Goal: Use online tool/utility: Utilize a website feature to perform a specific function

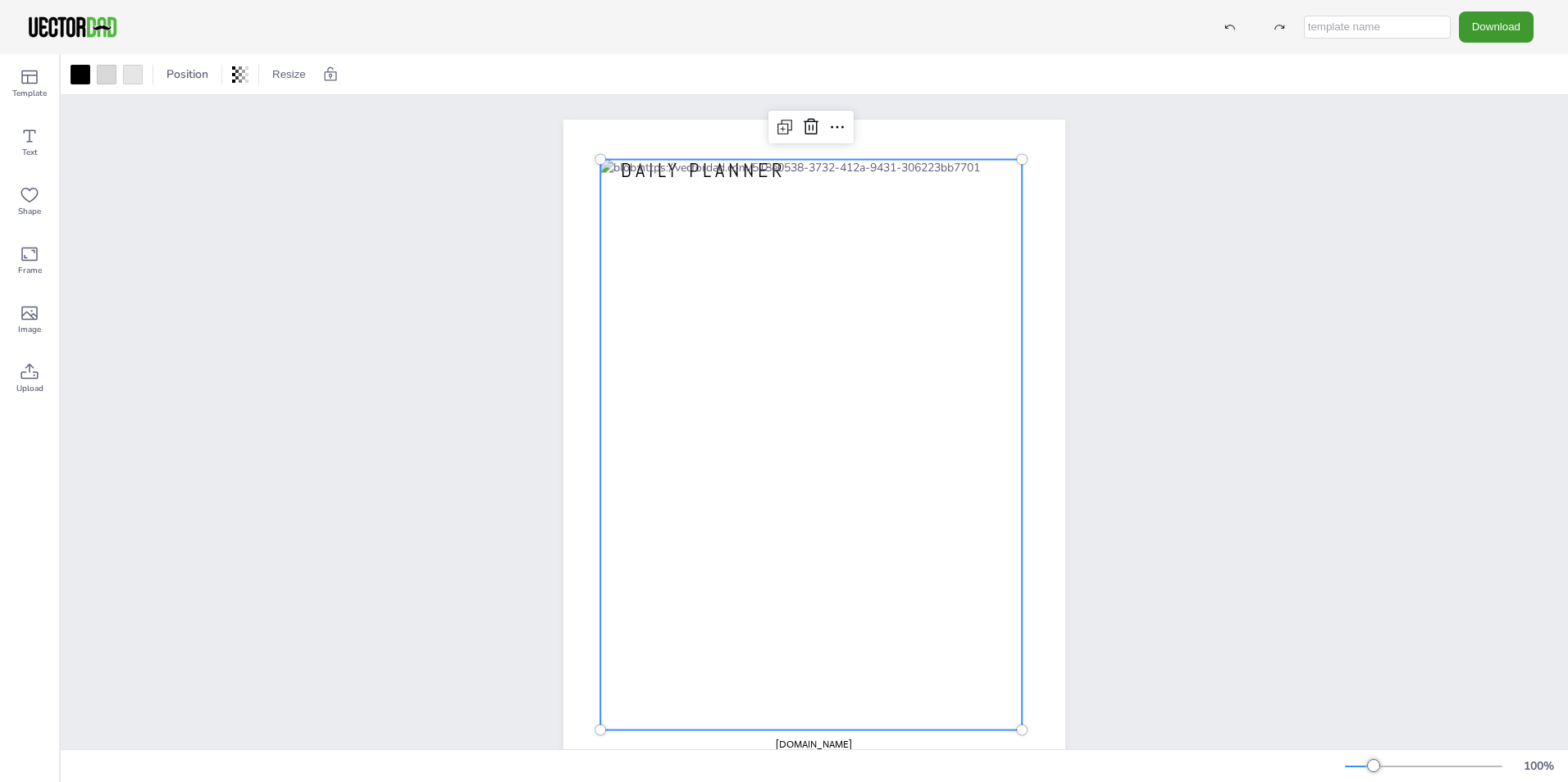
click at [896, 550] on div at bounding box center [811, 445] width 421 height 571
click at [233, 74] on icon at bounding box center [234, 74] width 4 height 16
click at [295, 150] on div "[DOMAIN_NAME] DAILY PLANNER" at bounding box center [814, 443] width 1508 height 698
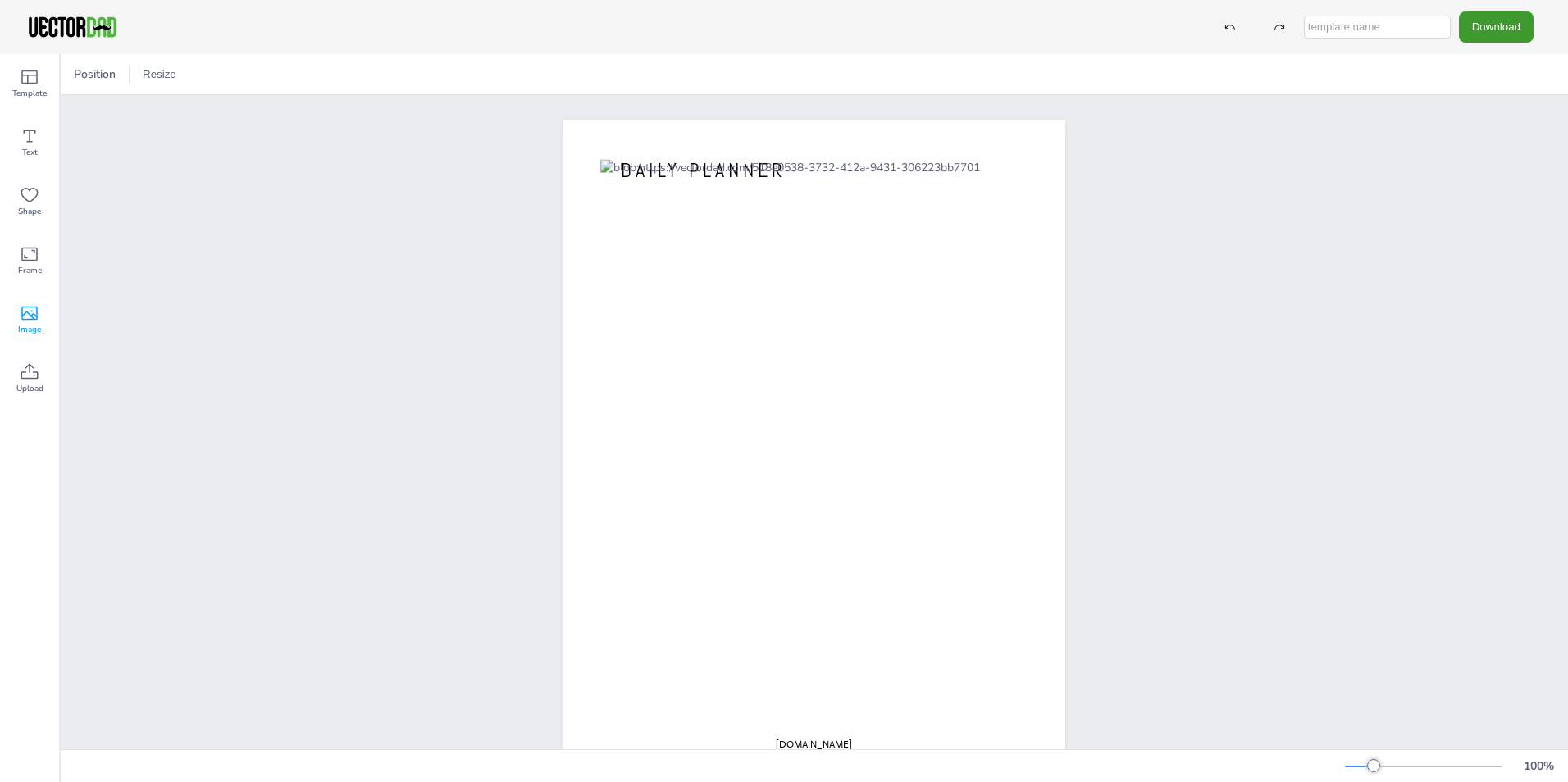
click at [35, 322] on icon at bounding box center [29, 313] width 20 height 20
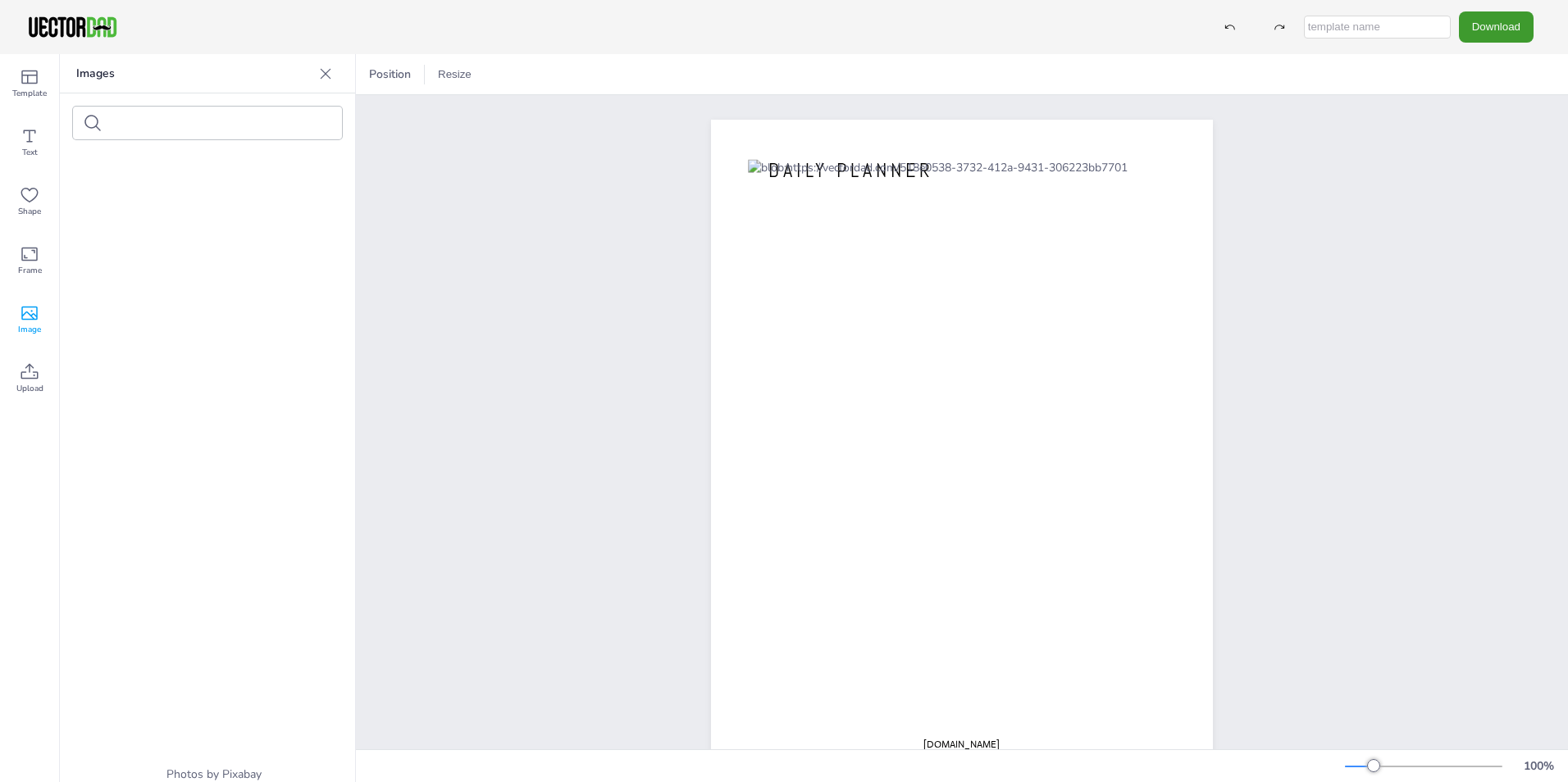
scroll to position [3361, 0]
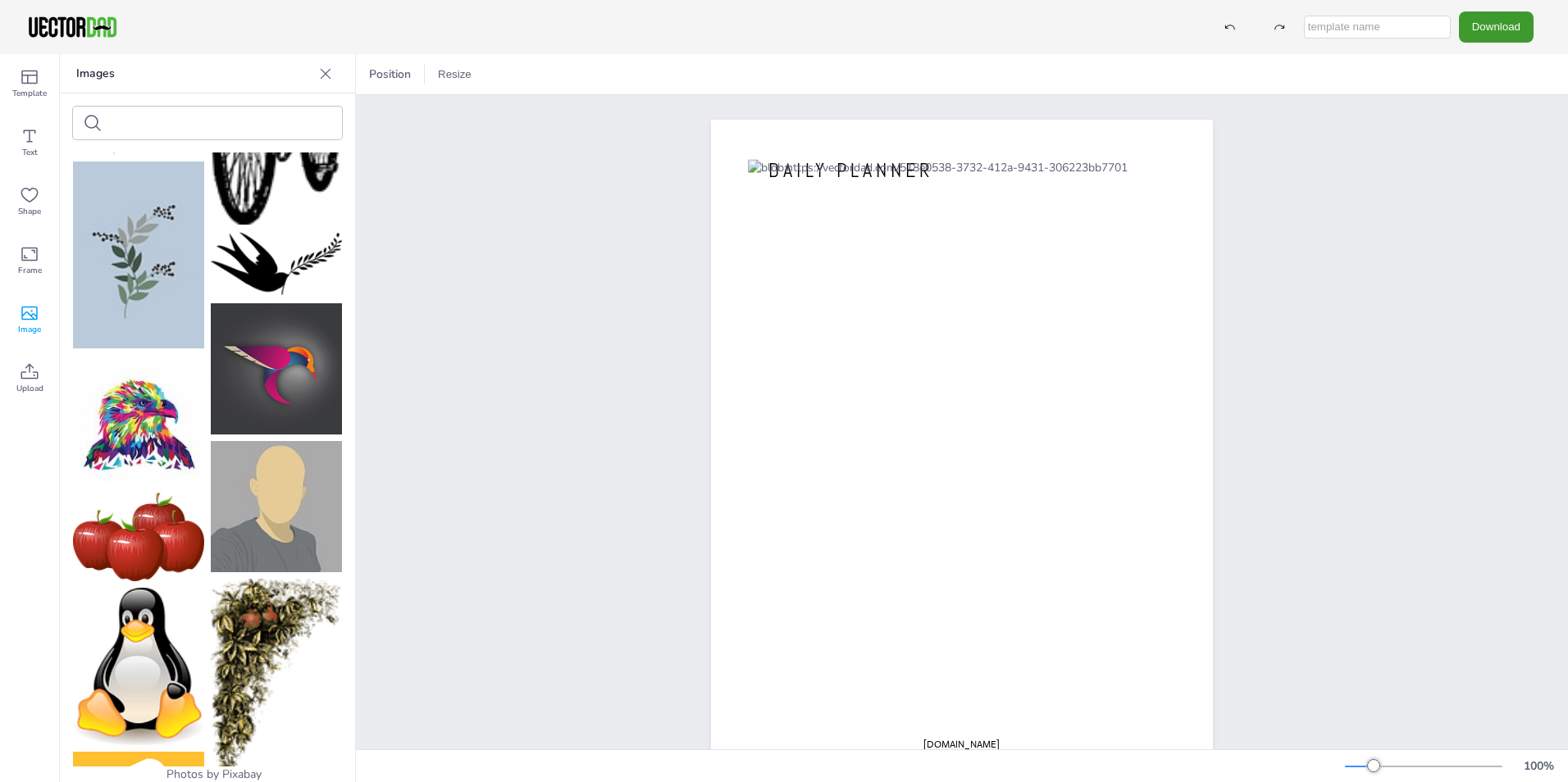
drag, startPoint x: 113, startPoint y: 123, endPoint x: 114, endPoint y: 105, distance: 18.0
click at [114, 124] on input "text" at bounding box center [178, 123] width 138 height 12
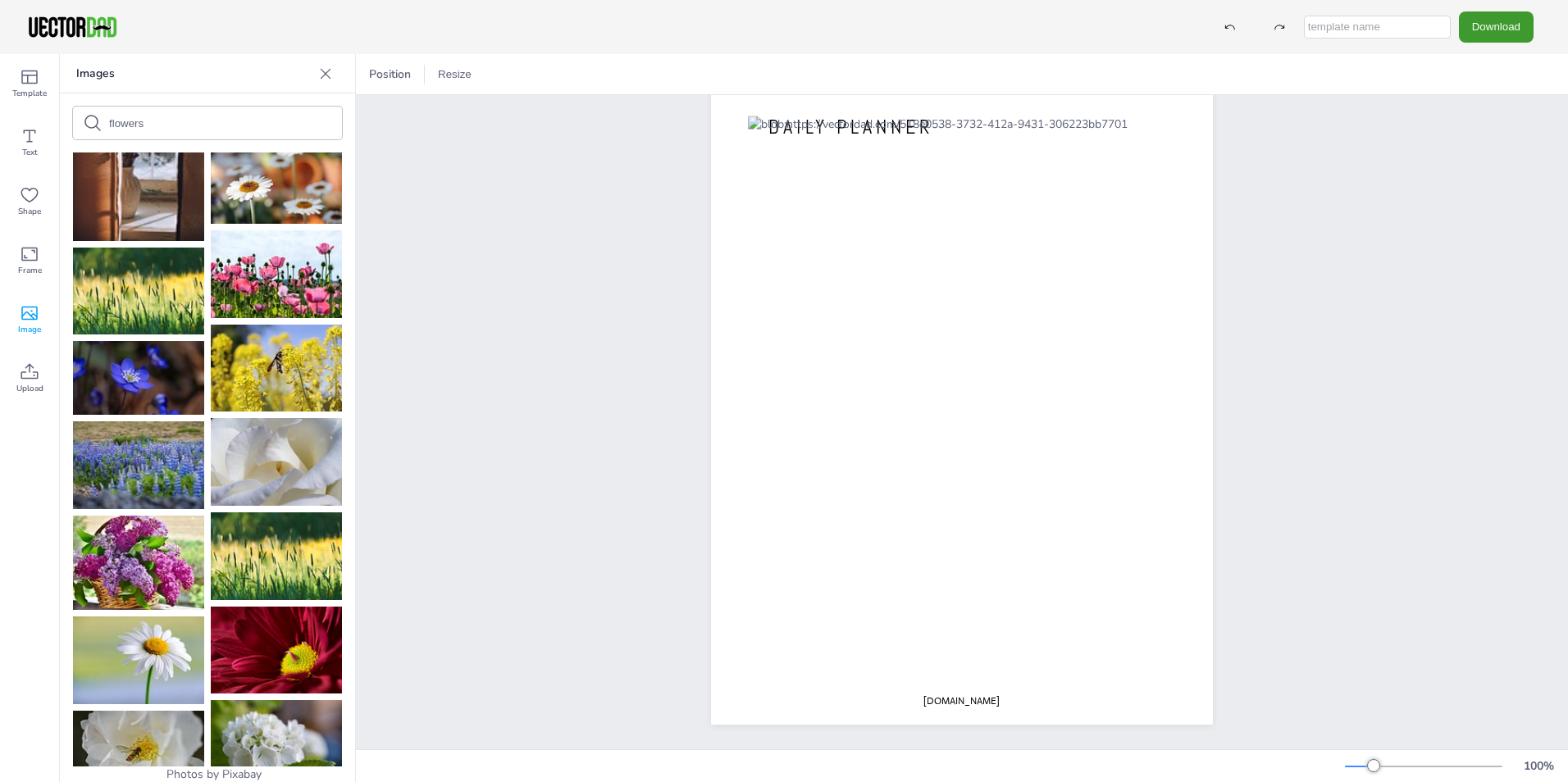
scroll to position [4017, 0]
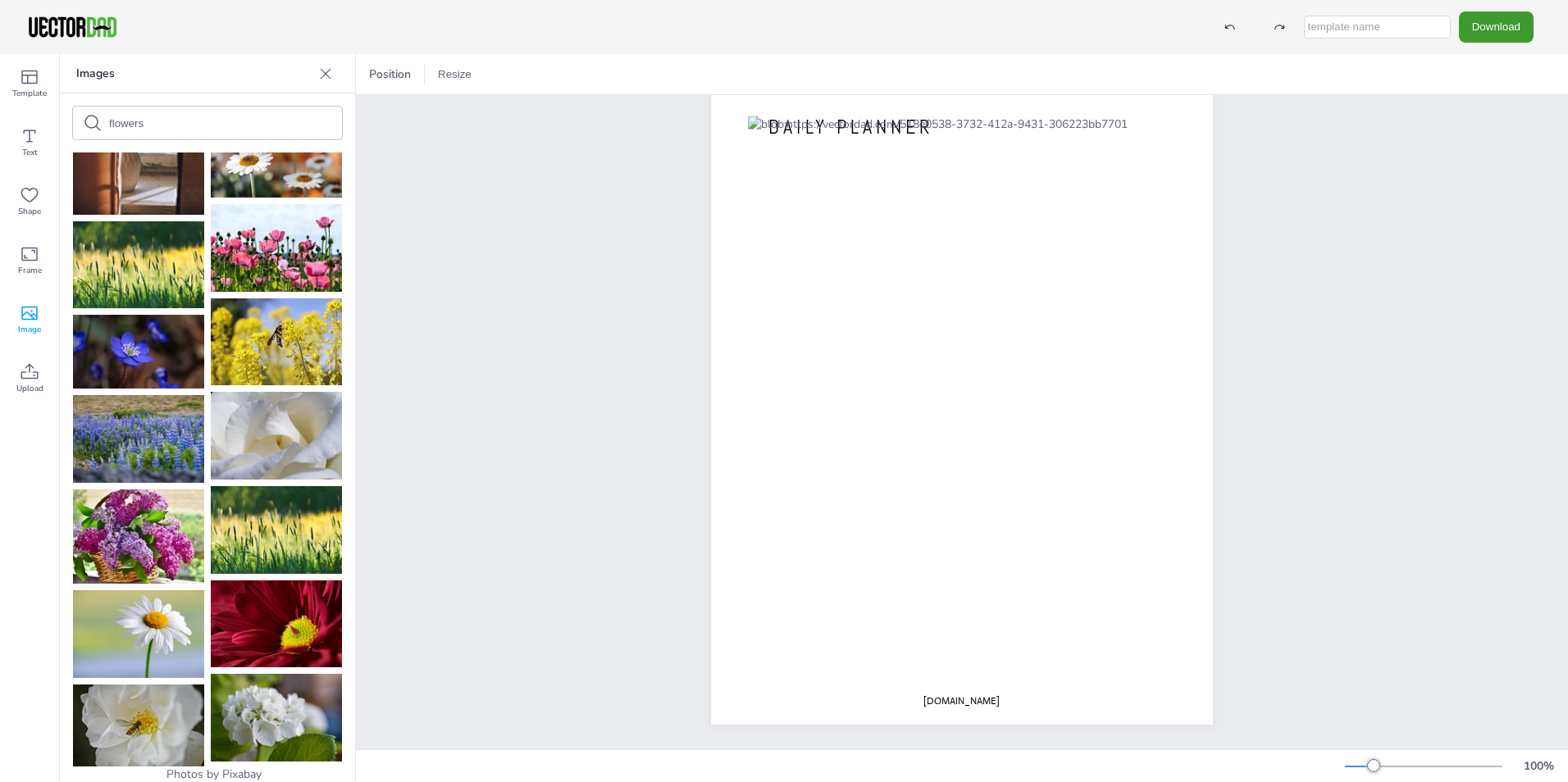
click at [265, 234] on img at bounding box center [277, 247] width 131 height 88
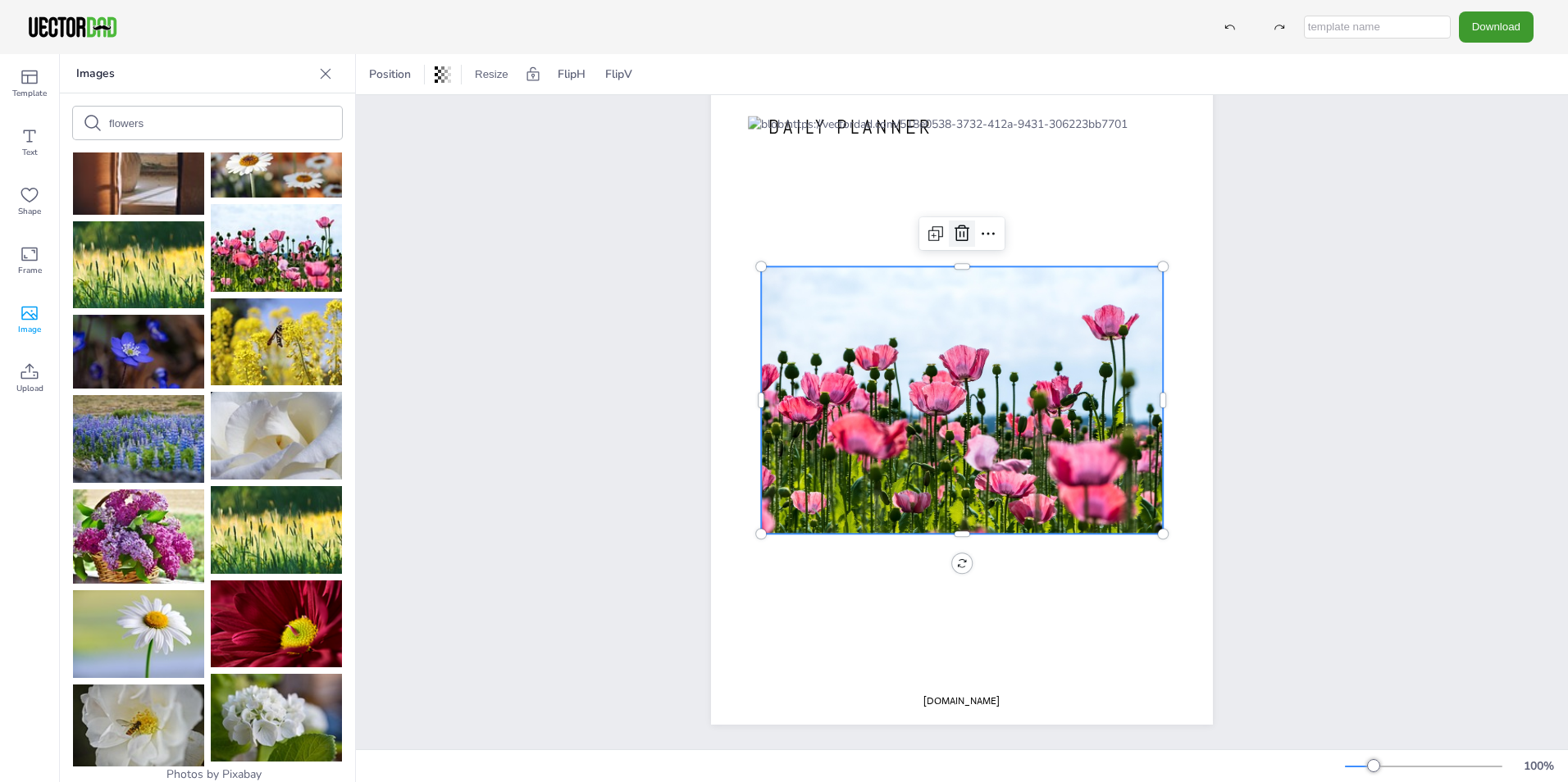
click at [953, 223] on icon at bounding box center [962, 233] width 20 height 20
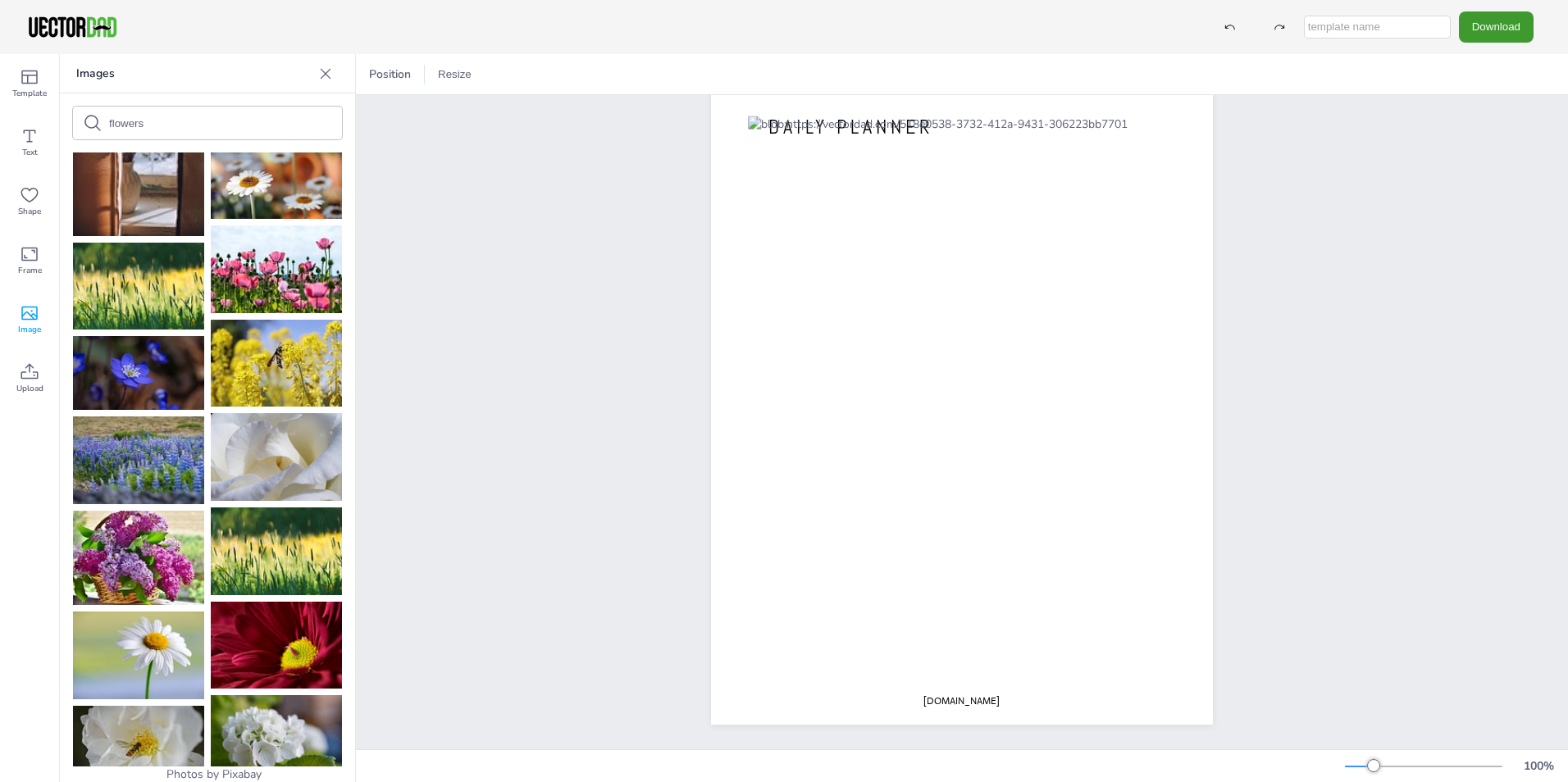
scroll to position [3853, 0]
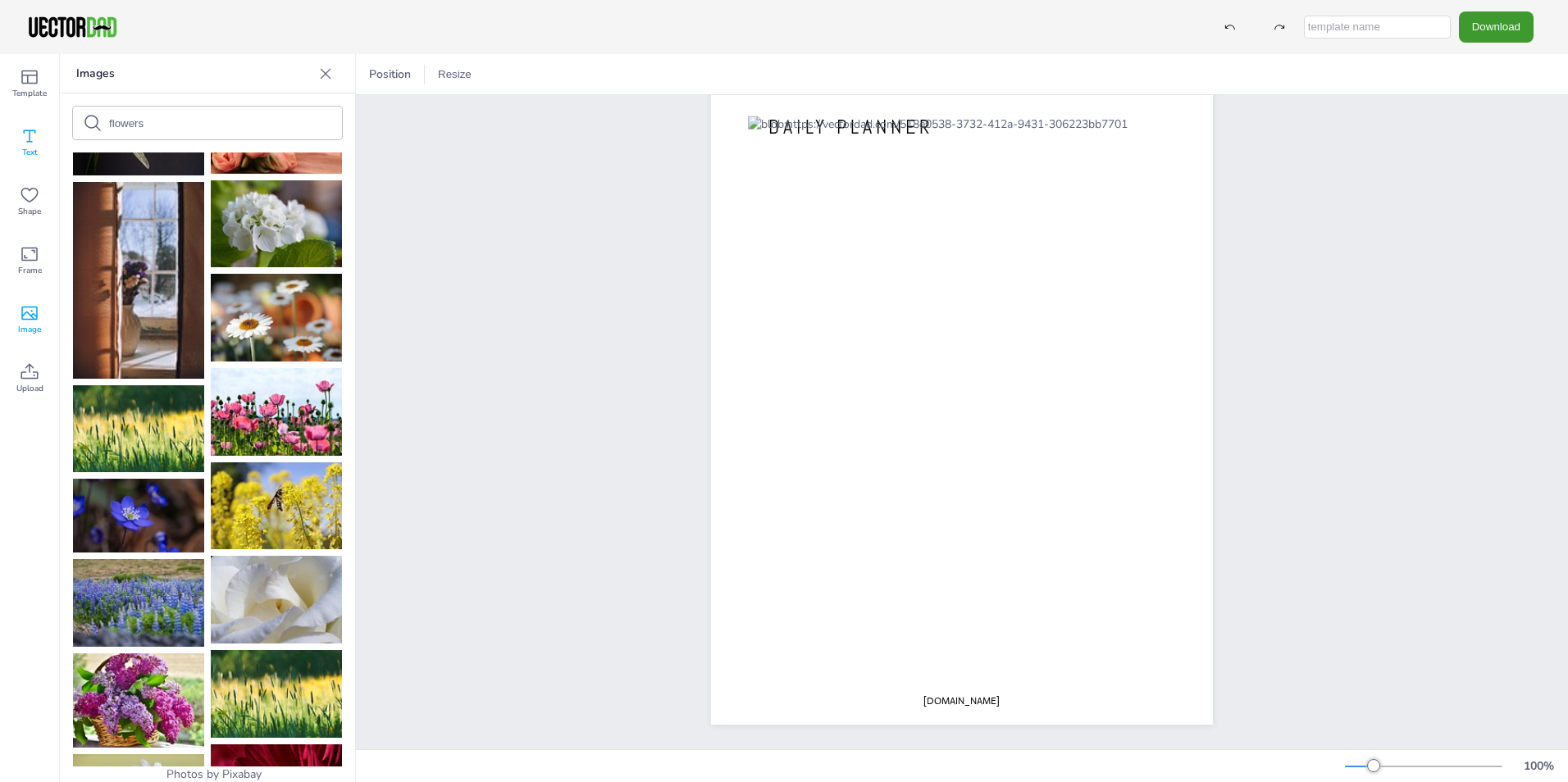
drag, startPoint x: 169, startPoint y: 117, endPoint x: 27, endPoint y: 135, distance: 143.1
click at [27, 135] on div "Template Text Shape Frame Image Upload Images flowers Photos by Pixabay Upload …" at bounding box center [177, 418] width 355 height 728
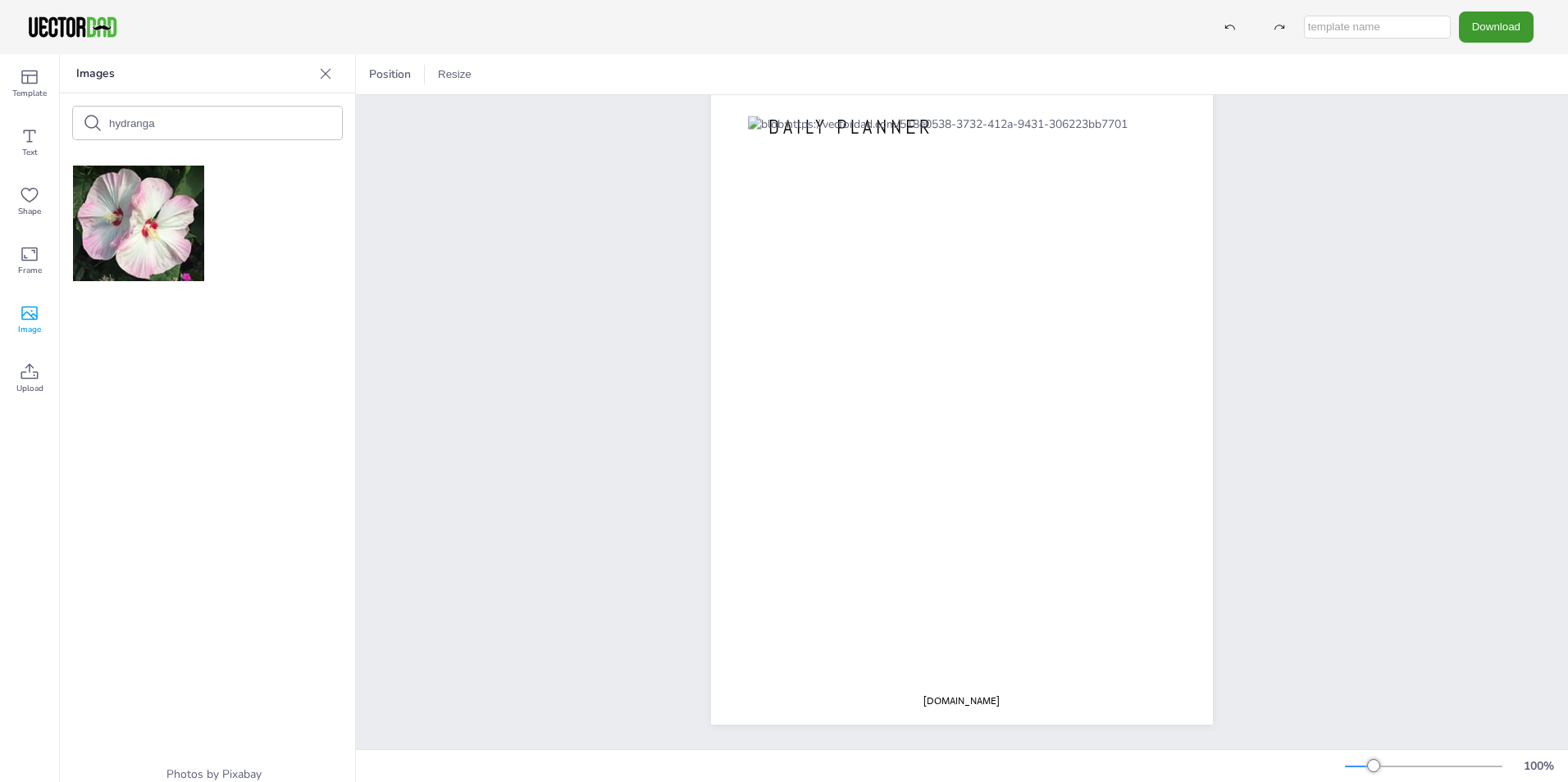
drag, startPoint x: 205, startPoint y: 125, endPoint x: 106, endPoint y: 131, distance: 99.2
click at [106, 131] on div "hydranga" at bounding box center [207, 122] width 269 height 33
type input "bouquet"
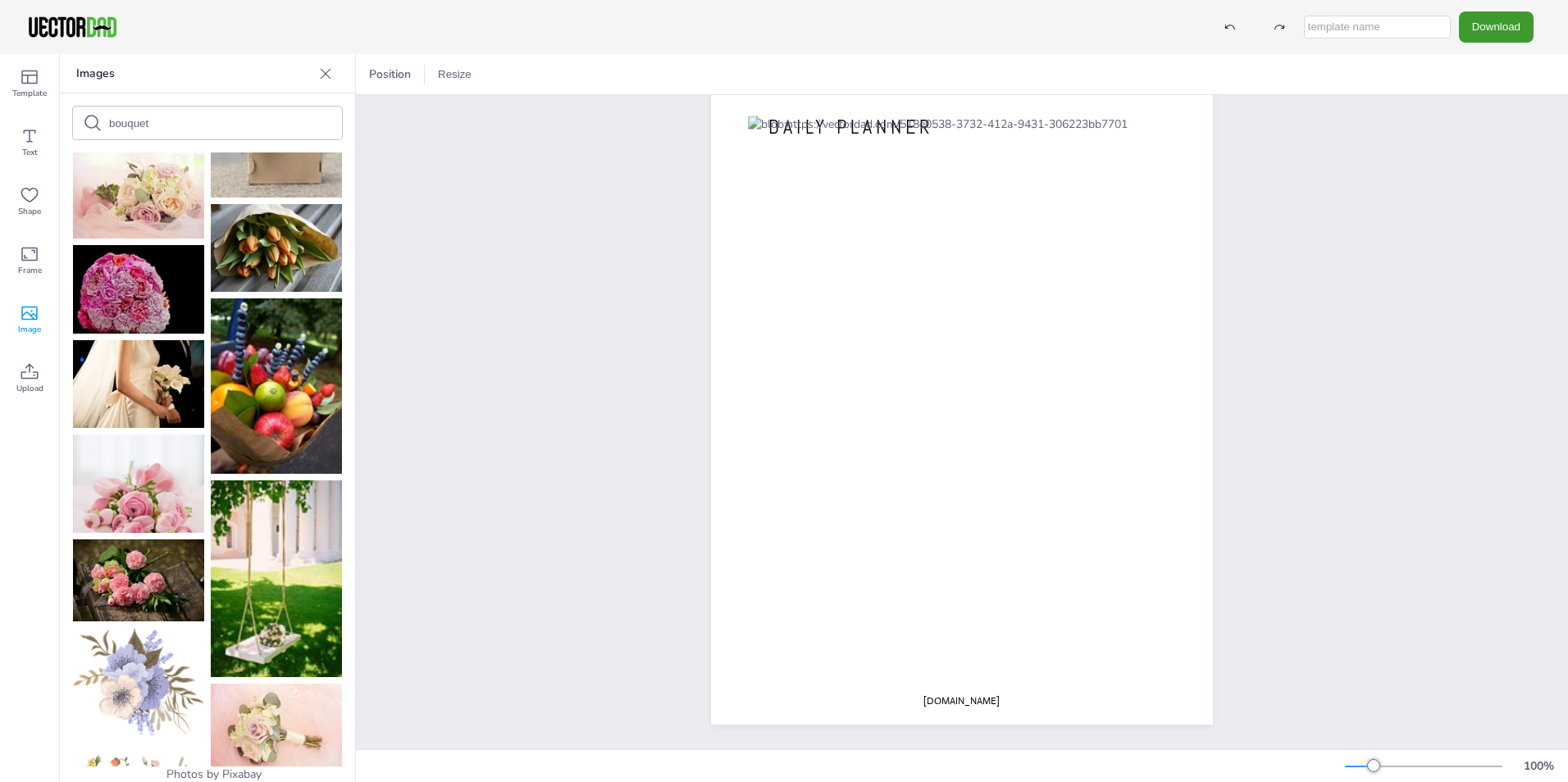
scroll to position [1722, 0]
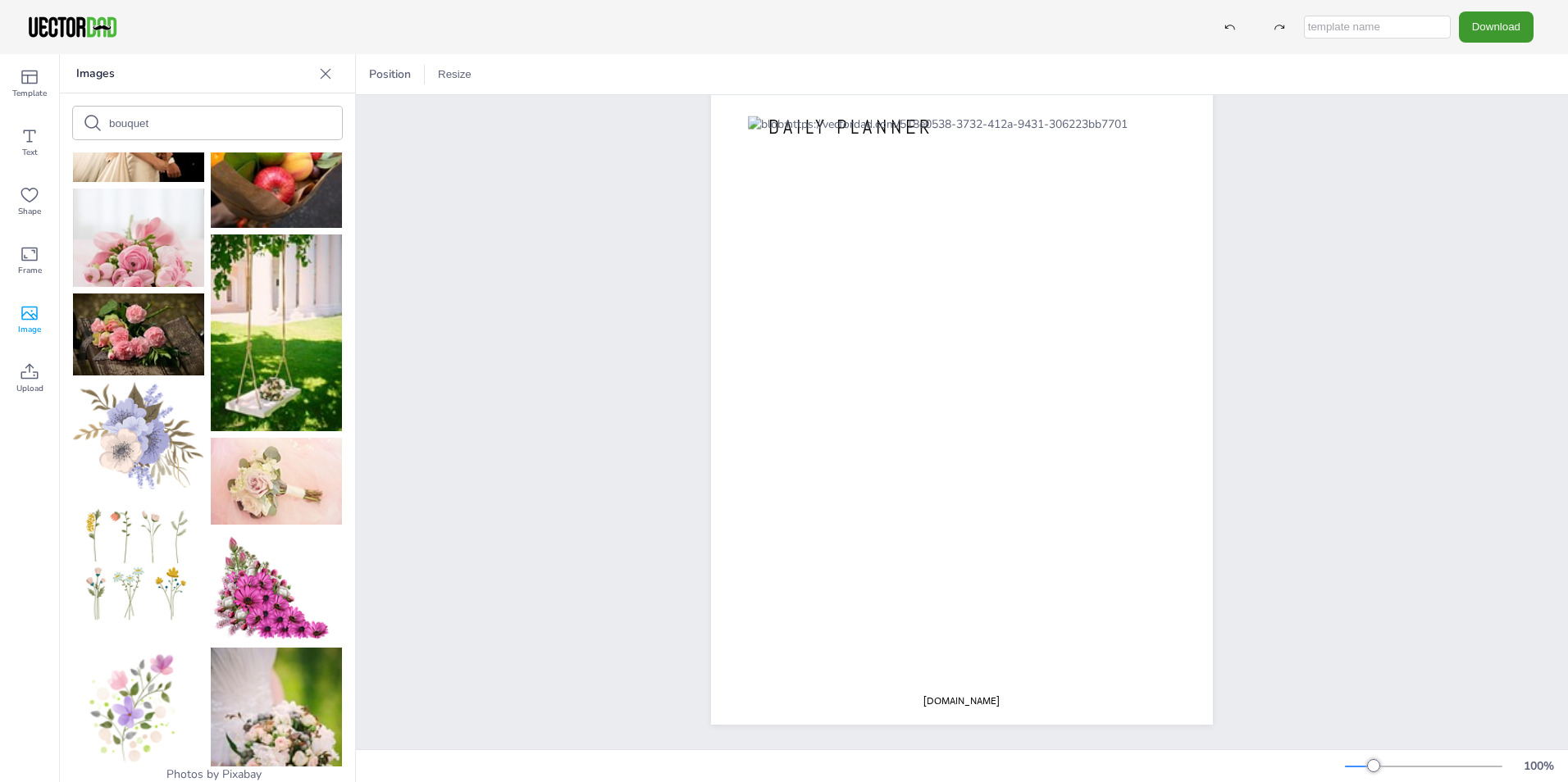
click at [245, 531] on img at bounding box center [277, 585] width 131 height 109
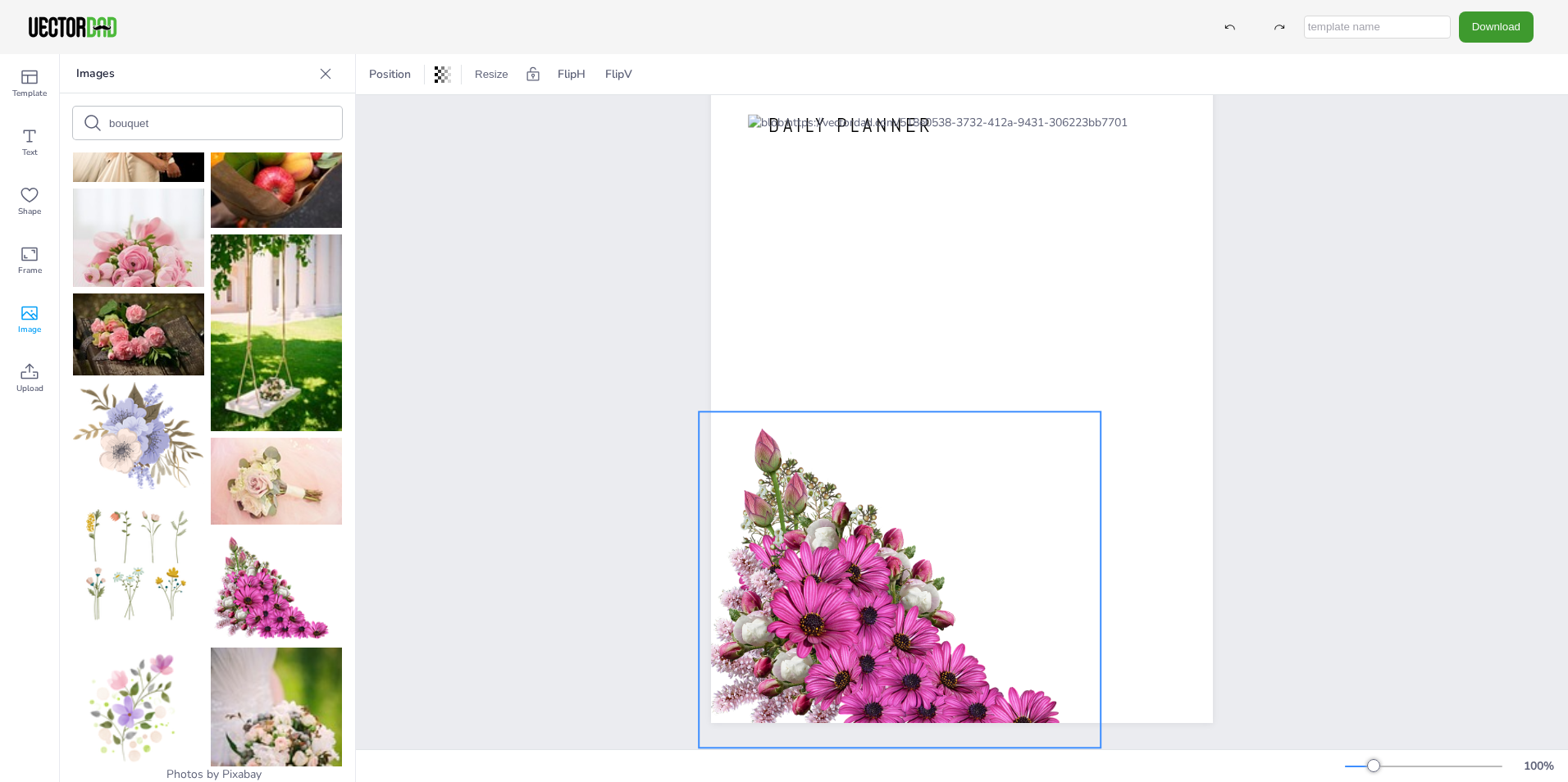
drag, startPoint x: 833, startPoint y: 439, endPoint x: 771, endPoint y: 620, distance: 191.3
click at [771, 620] on div at bounding box center [899, 579] width 402 height 336
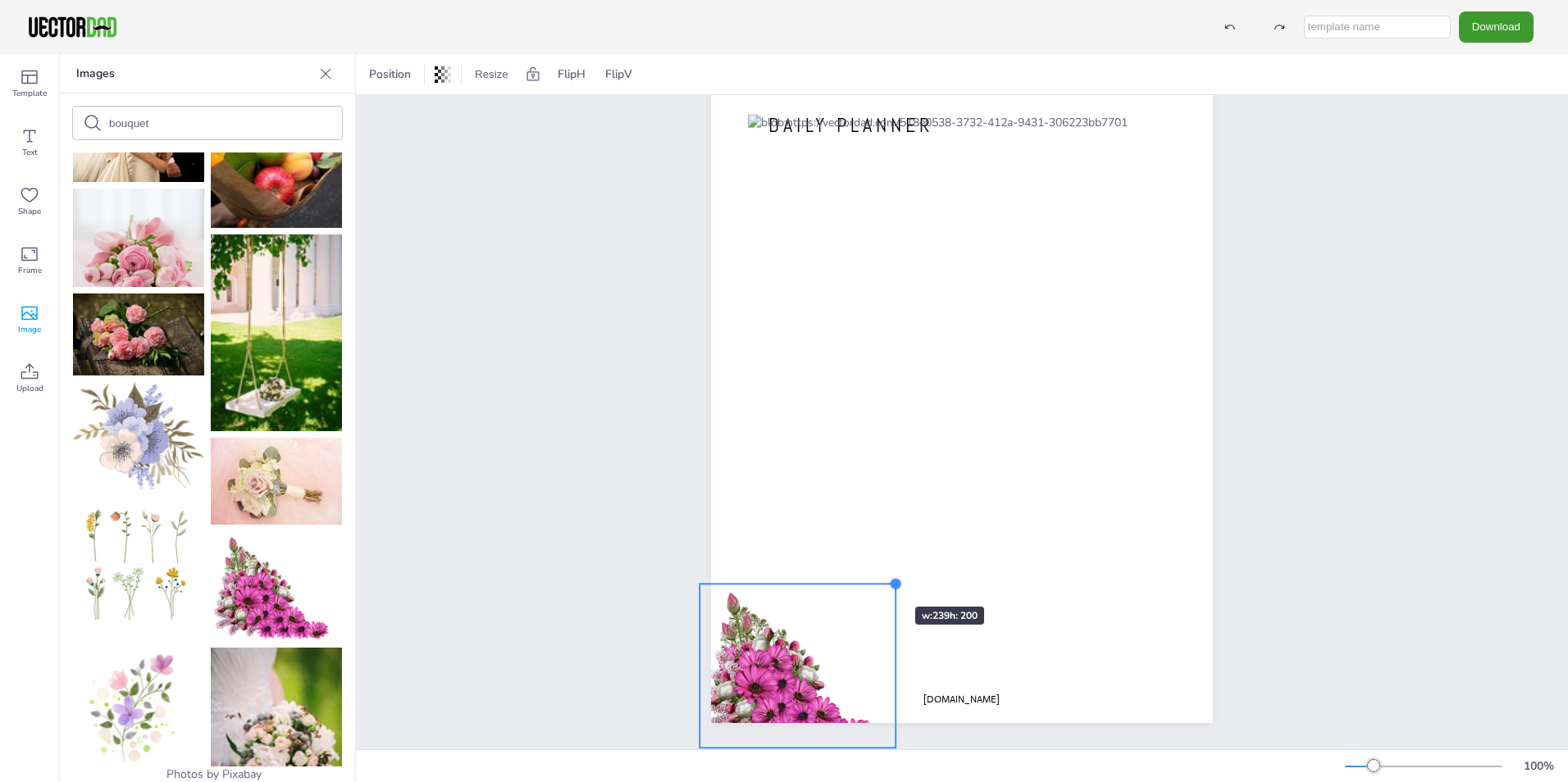
drag, startPoint x: 1094, startPoint y: 405, endPoint x: 866, endPoint y: 577, distance: 285.6
click at [866, 577] on div "[DOMAIN_NAME] DAILY PLANNER" at bounding box center [962, 398] width 502 height 648
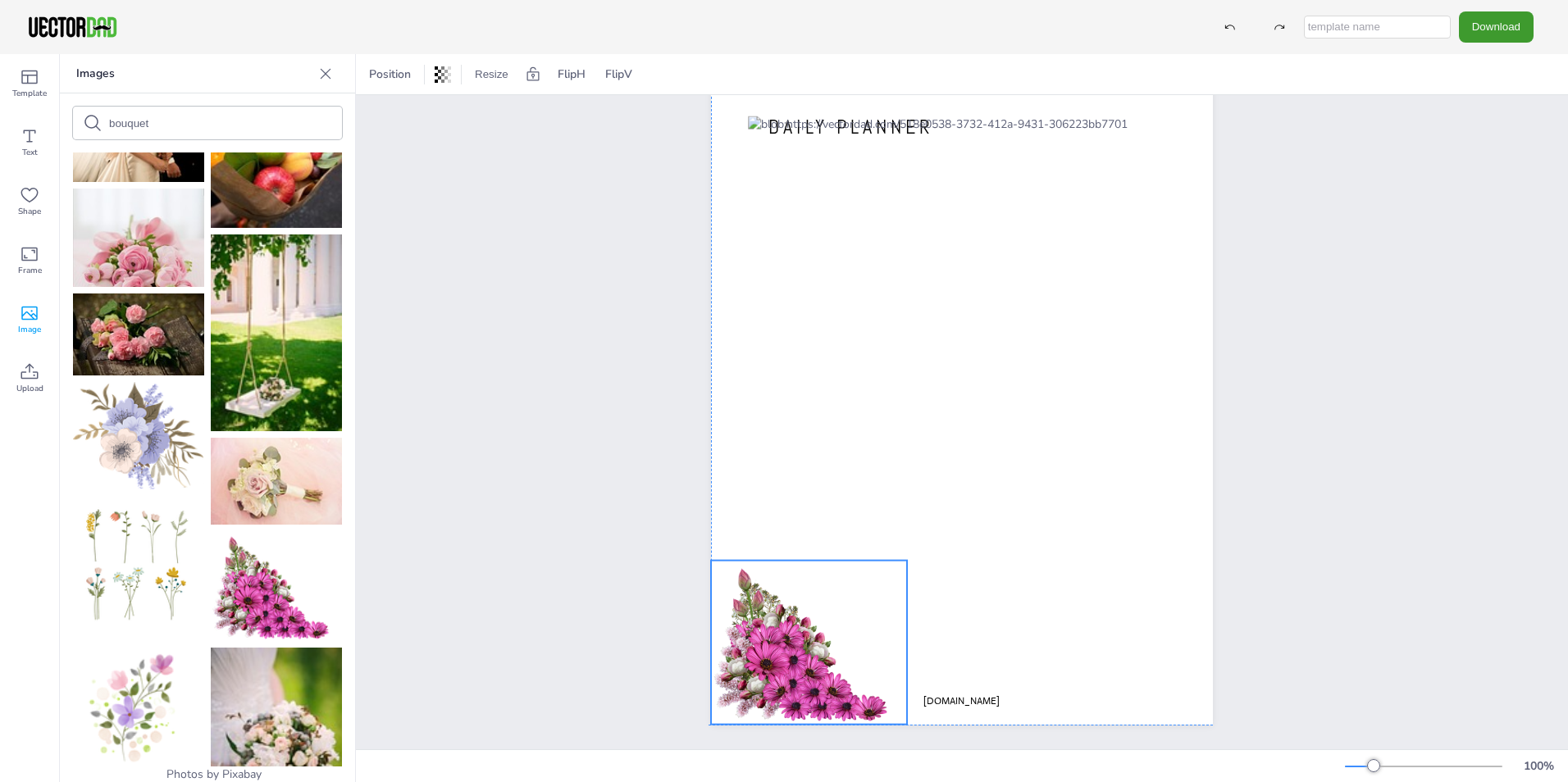
drag, startPoint x: 785, startPoint y: 661, endPoint x: 794, endPoint y: 635, distance: 27.5
click at [794, 635] on div at bounding box center [809, 642] width 196 height 164
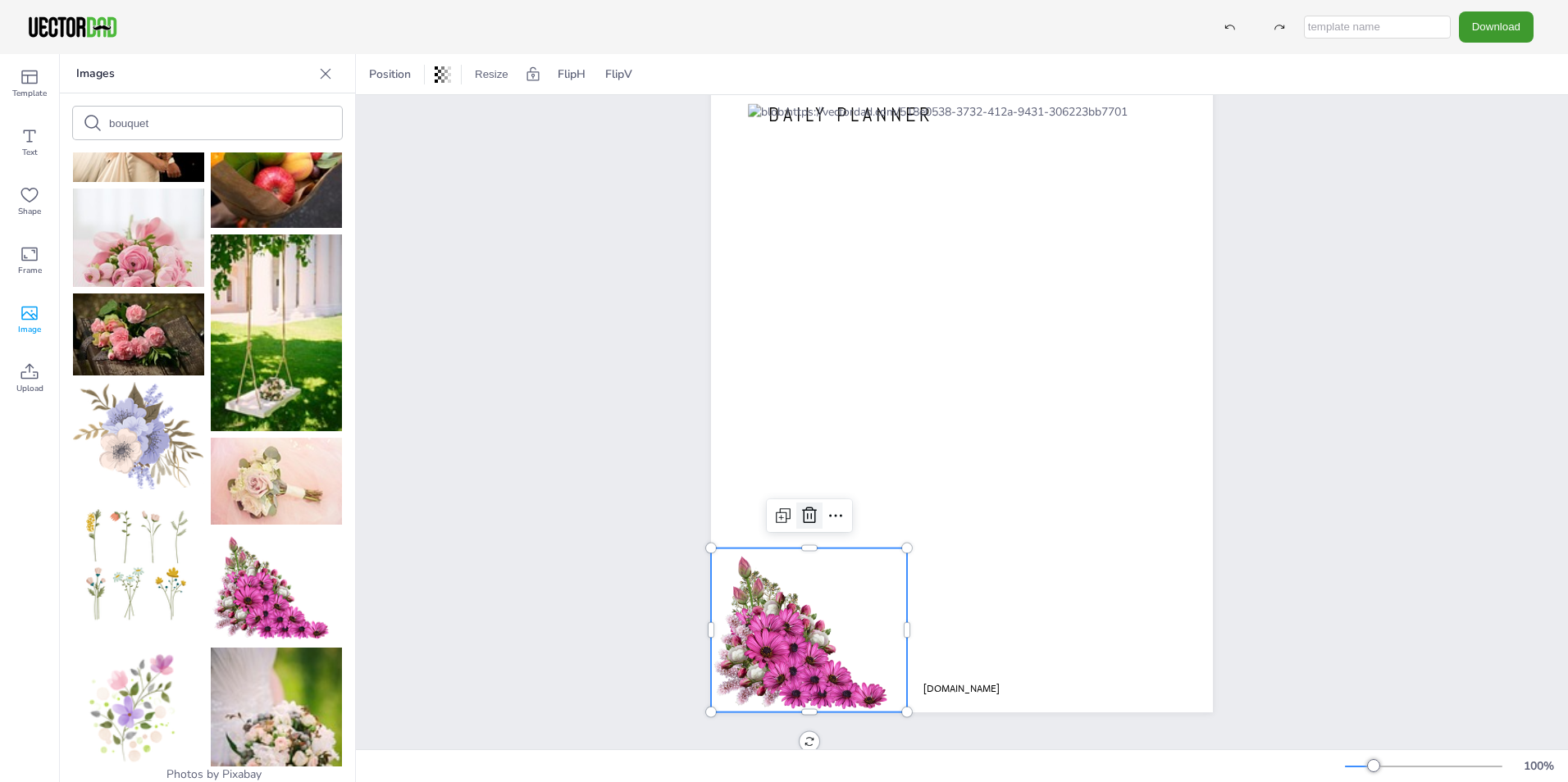
click at [809, 518] on icon at bounding box center [809, 514] width 15 height 16
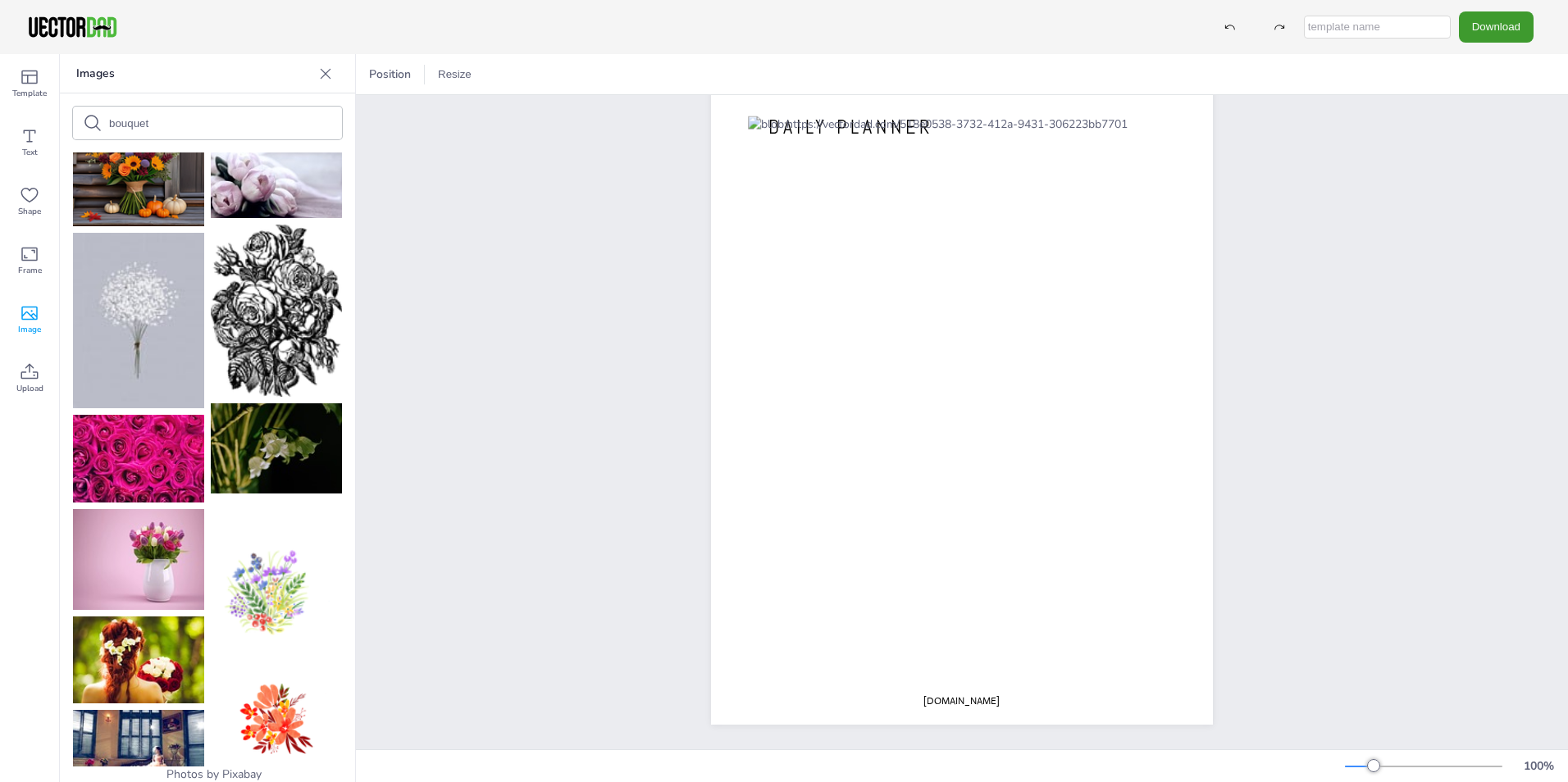
scroll to position [2616, 0]
click at [252, 499] on img at bounding box center [277, 584] width 131 height 171
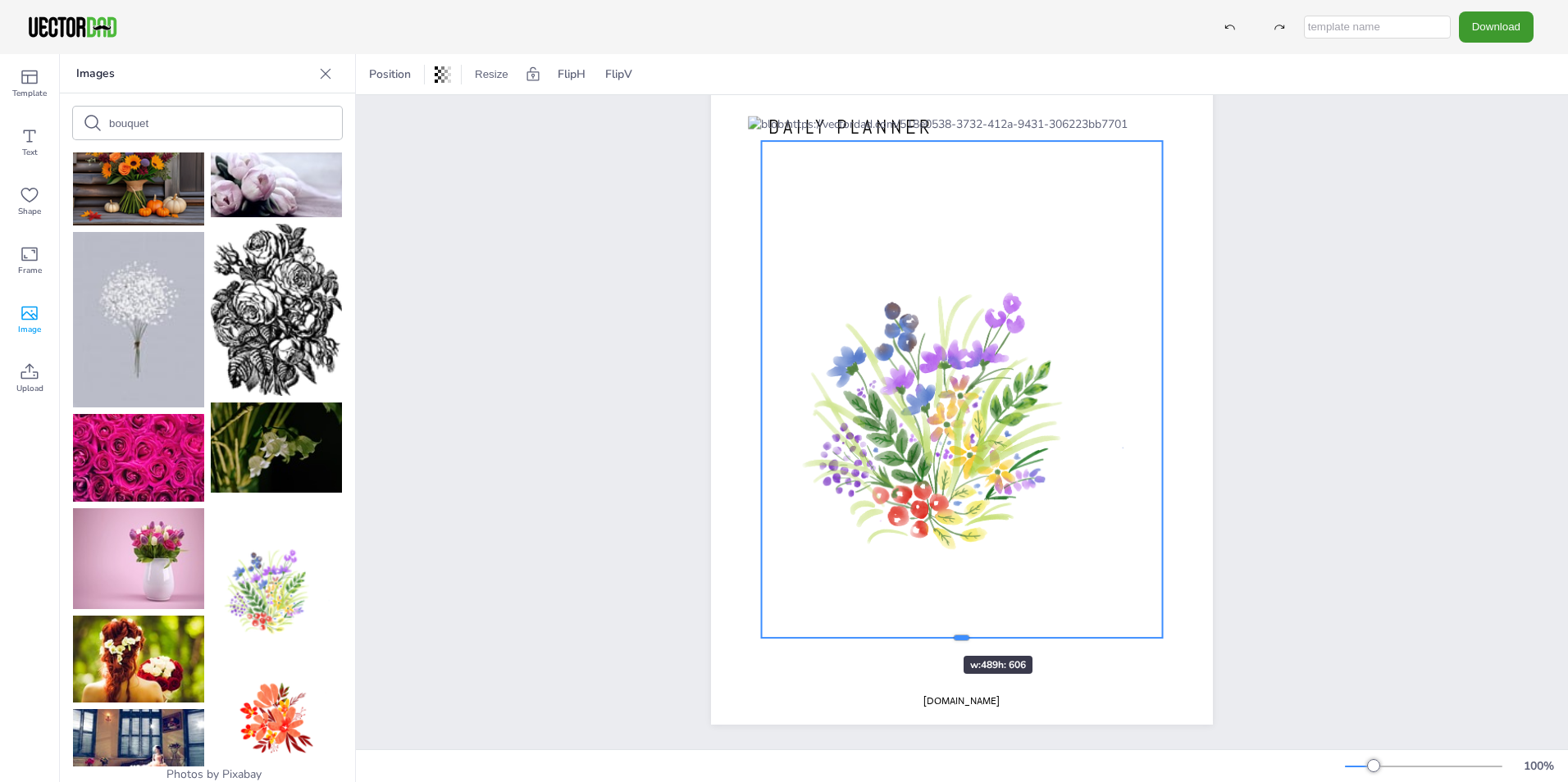
drag, startPoint x: 957, startPoint y: 648, endPoint x: 914, endPoint y: 627, distance: 47.9
click at [914, 631] on div at bounding box center [962, 637] width 401 height 13
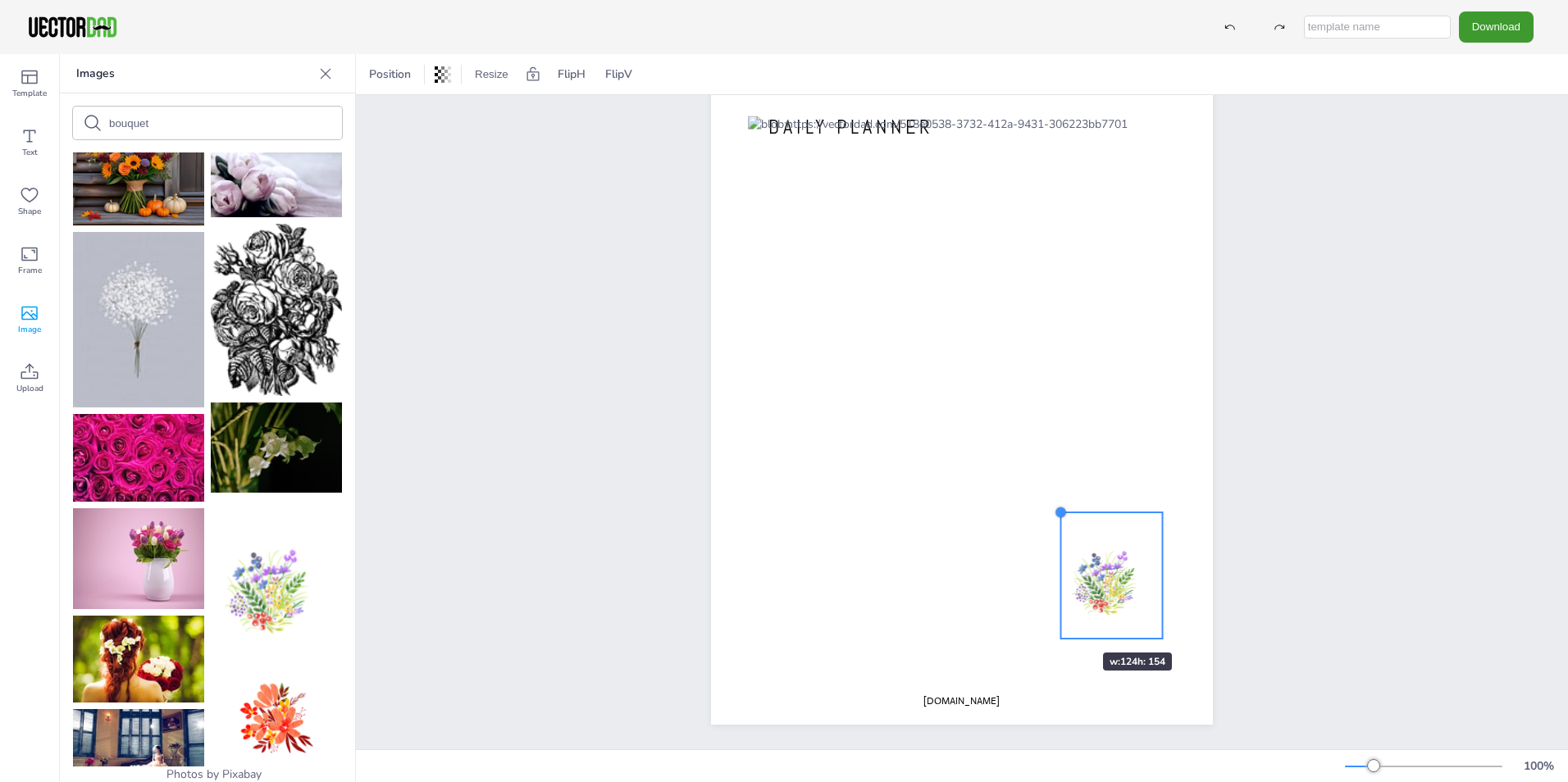
drag, startPoint x: 755, startPoint y: 132, endPoint x: 1054, endPoint y: 626, distance: 577.4
click at [1054, 626] on div "[DOMAIN_NAME] DAILY PLANNER" at bounding box center [962, 400] width 502 height 648
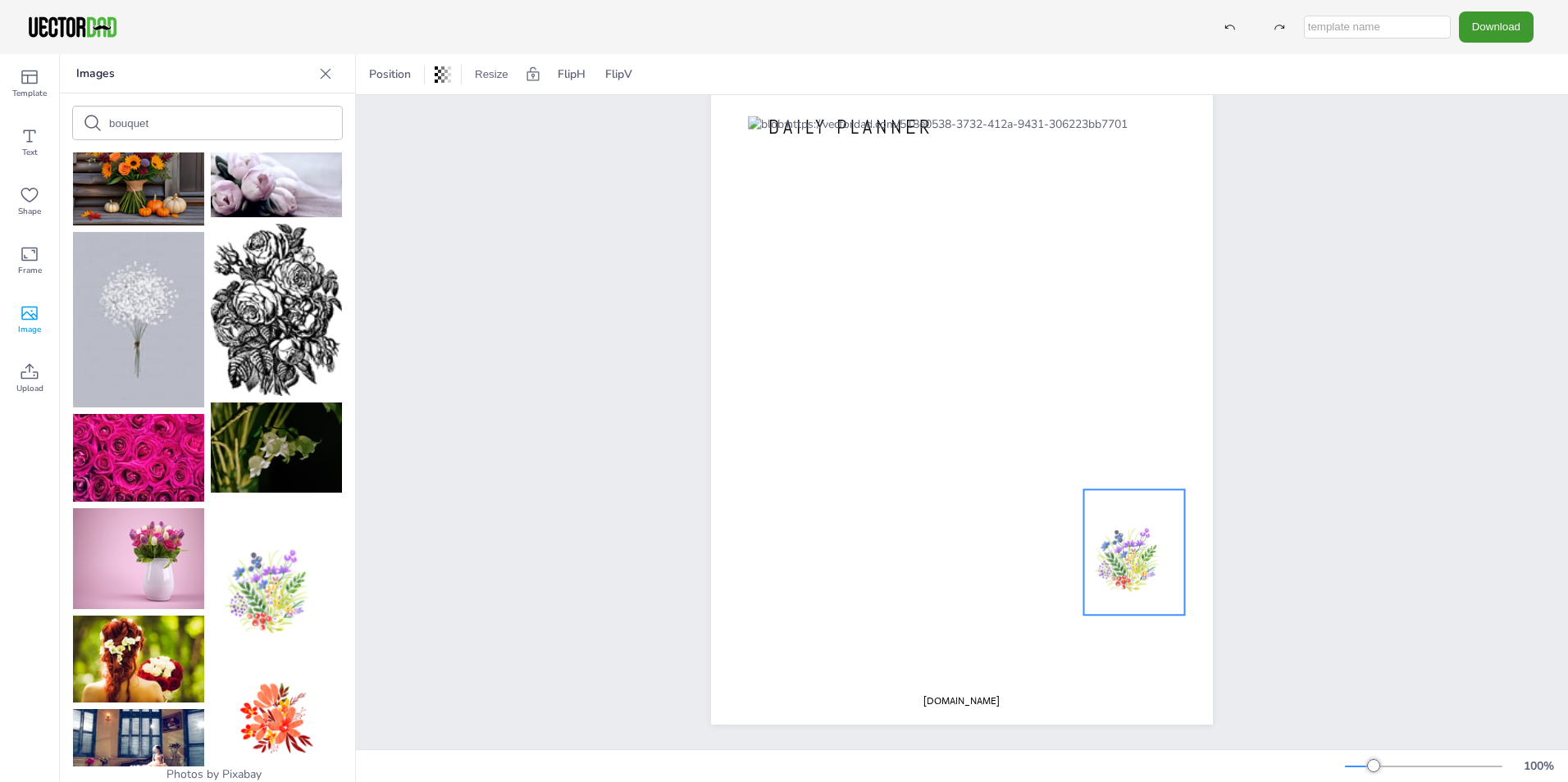
drag, startPoint x: 1088, startPoint y: 583, endPoint x: 1110, endPoint y: 559, distance: 32.6
click at [1110, 559] on div at bounding box center [1134, 554] width 101 height 130
click at [1335, 390] on div "[DOMAIN_NAME] DAILY PLANNER" at bounding box center [961, 400] width 1212 height 698
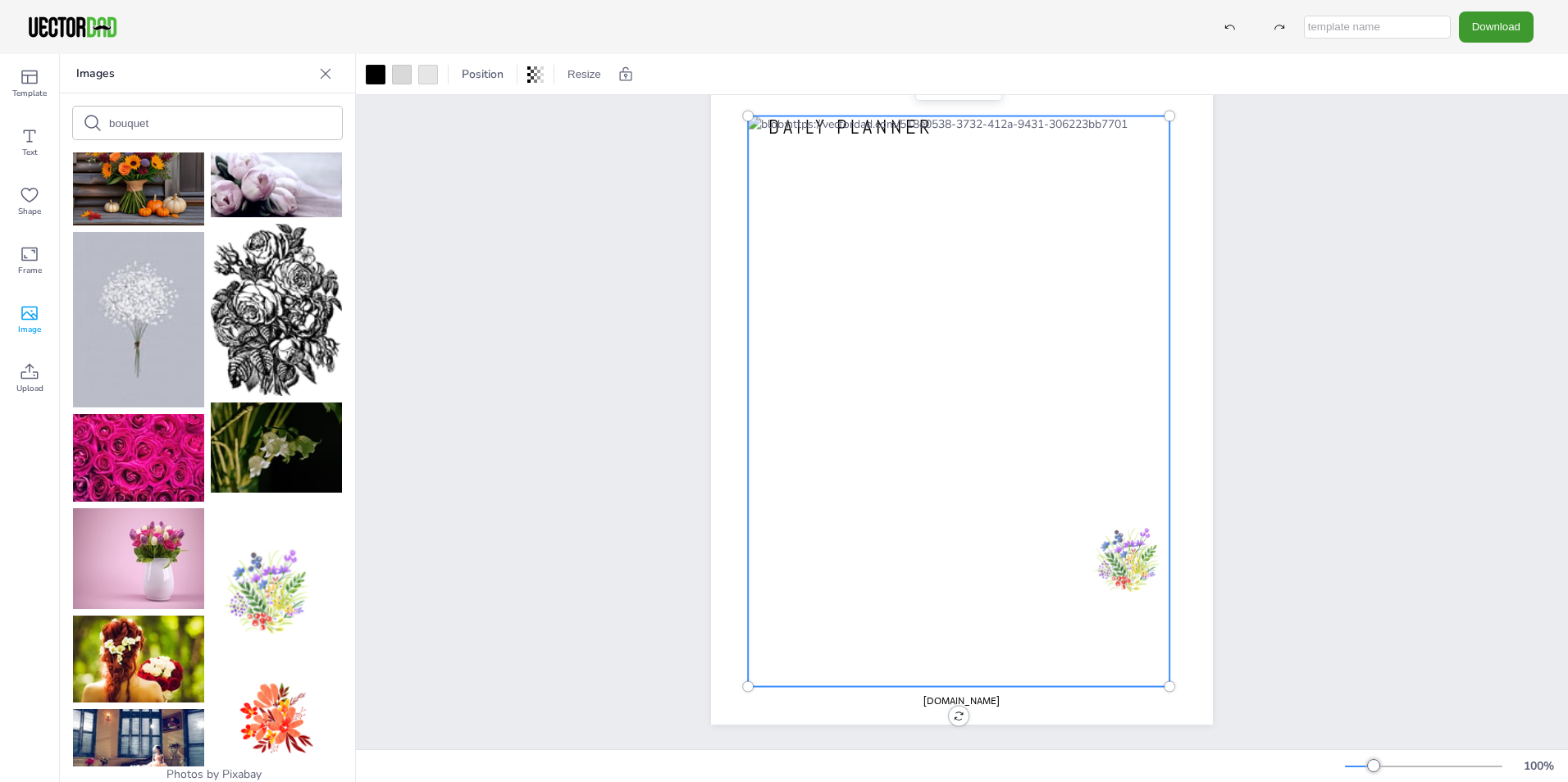
click at [1039, 496] on div at bounding box center [958, 402] width 421 height 571
click at [1039, 491] on div at bounding box center [958, 402] width 421 height 571
click at [27, 82] on icon at bounding box center [29, 78] width 16 height 14
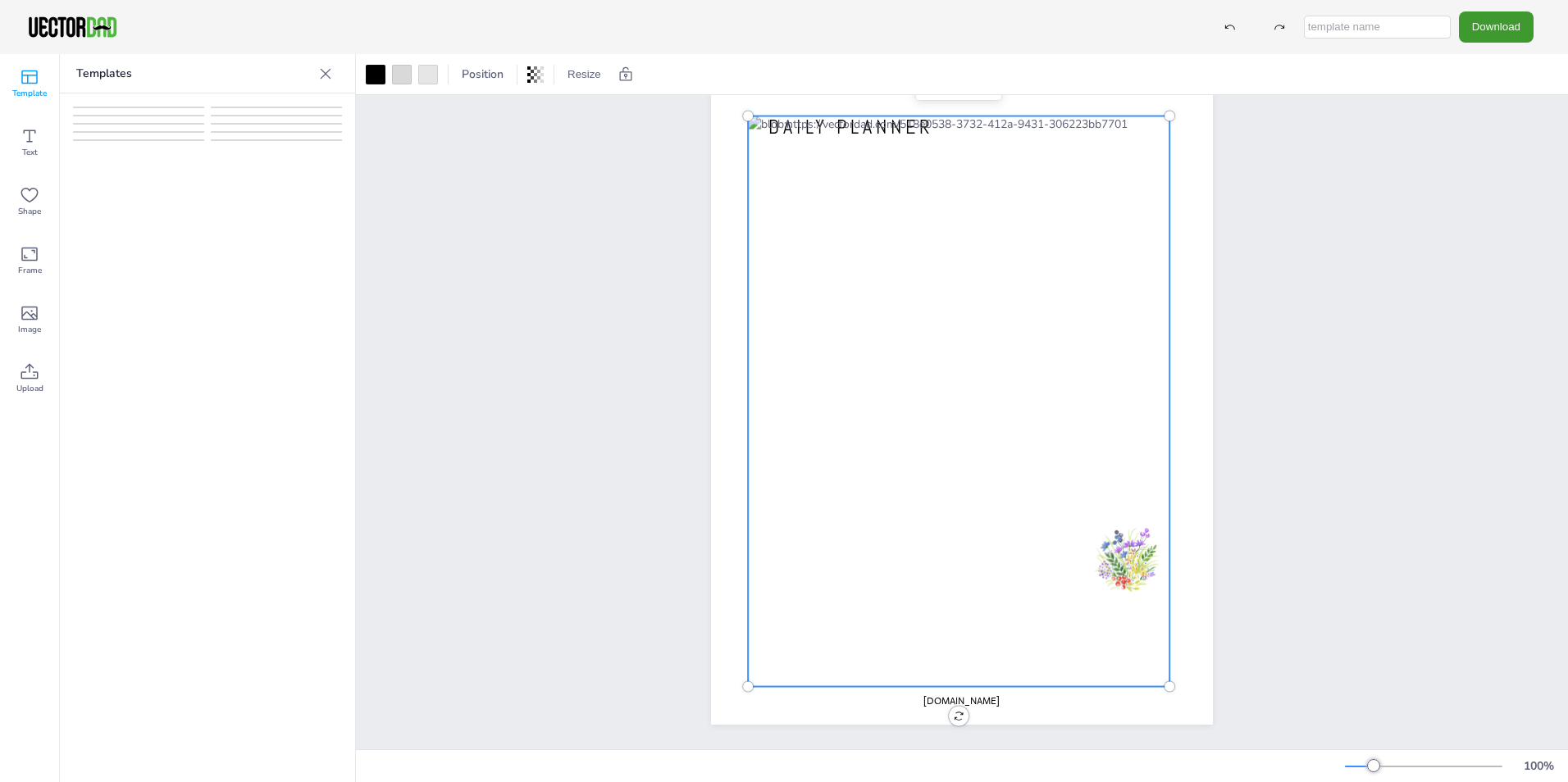
click at [224, 191] on img at bounding box center [277, 191] width 129 height 168
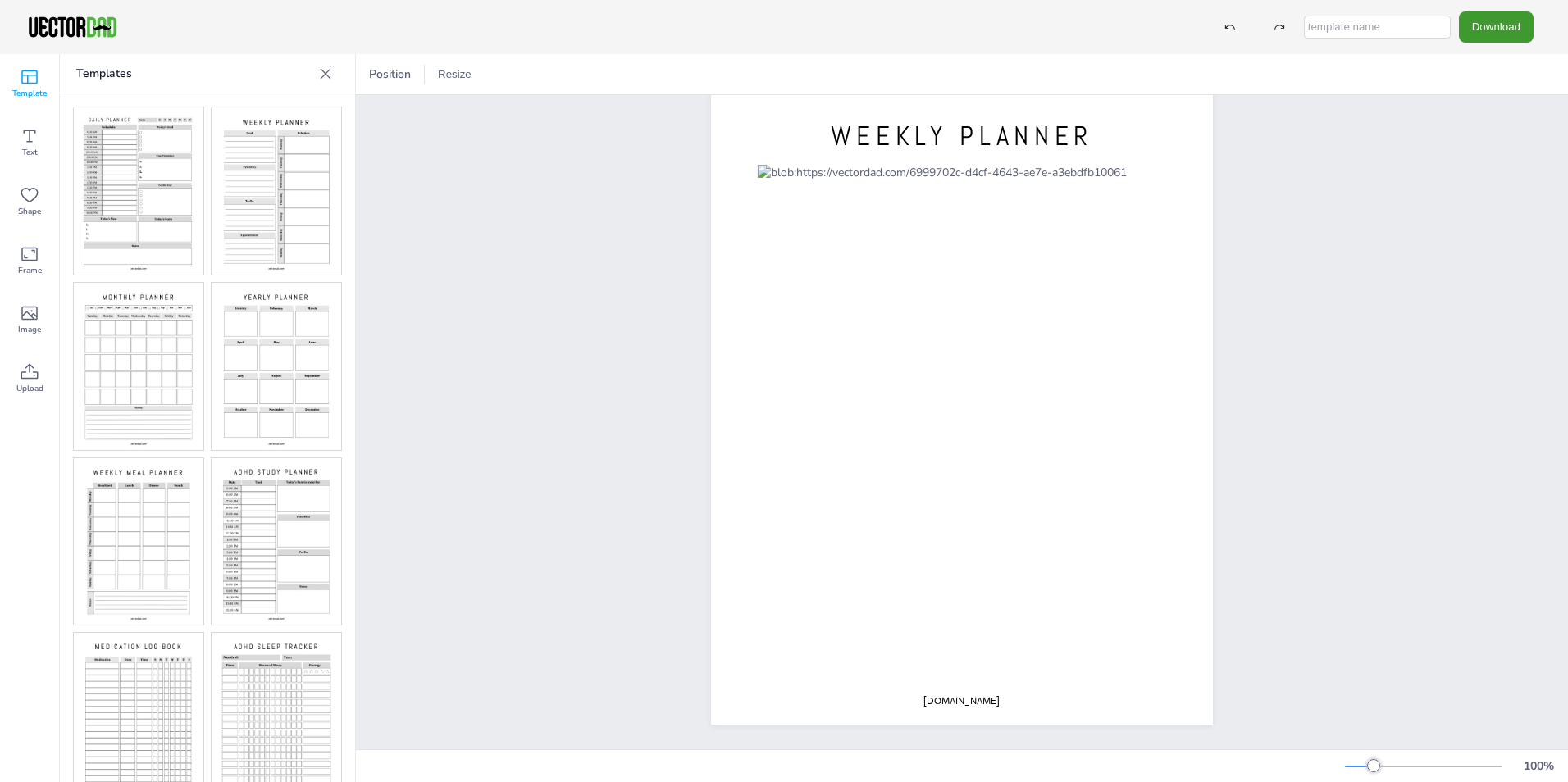
click at [157, 191] on img at bounding box center [138, 191] width 129 height 168
click at [278, 479] on img at bounding box center [277, 542] width 129 height 168
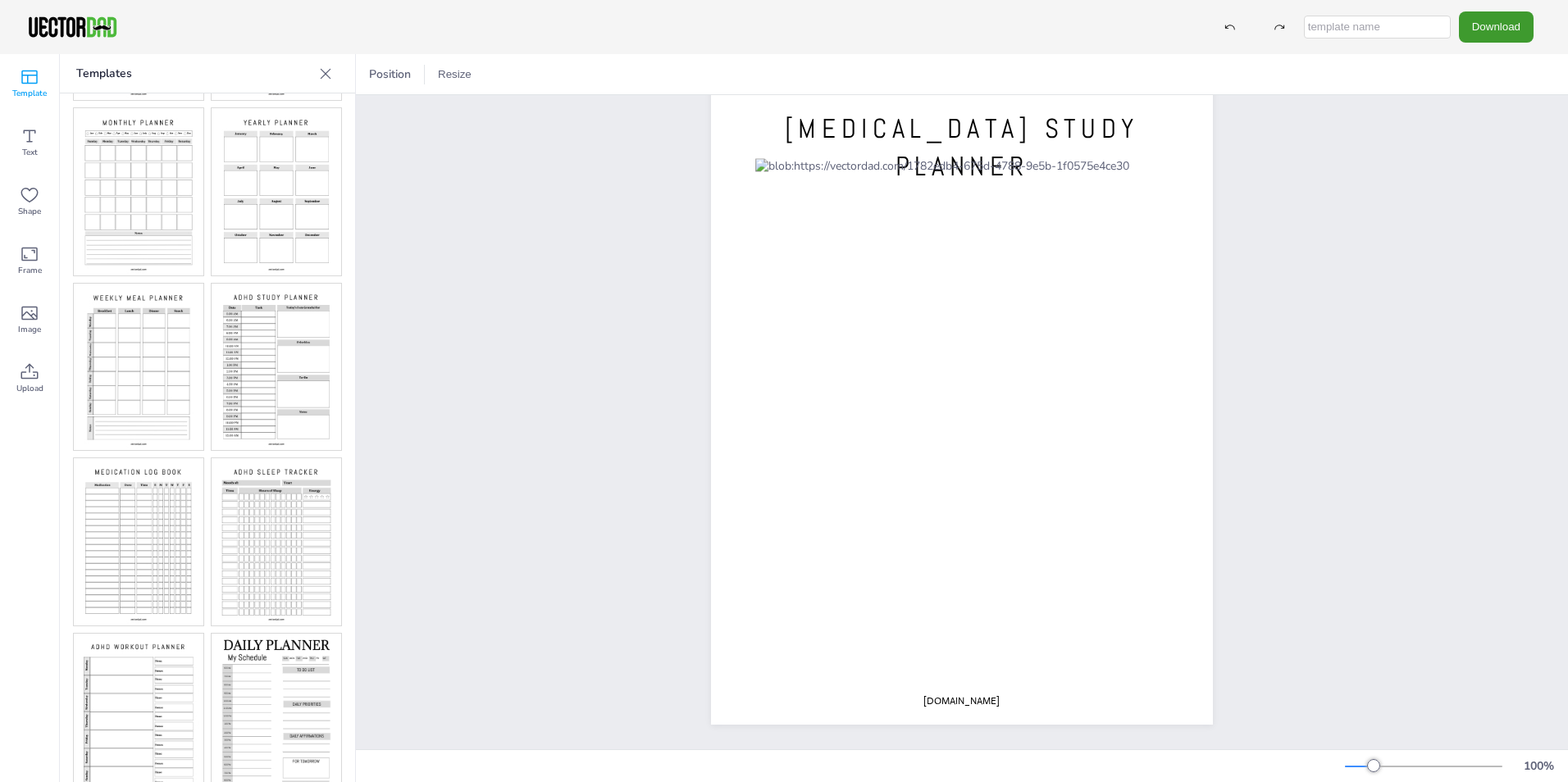
scroll to position [184, 0]
click at [157, 472] on img at bounding box center [138, 533] width 129 height 168
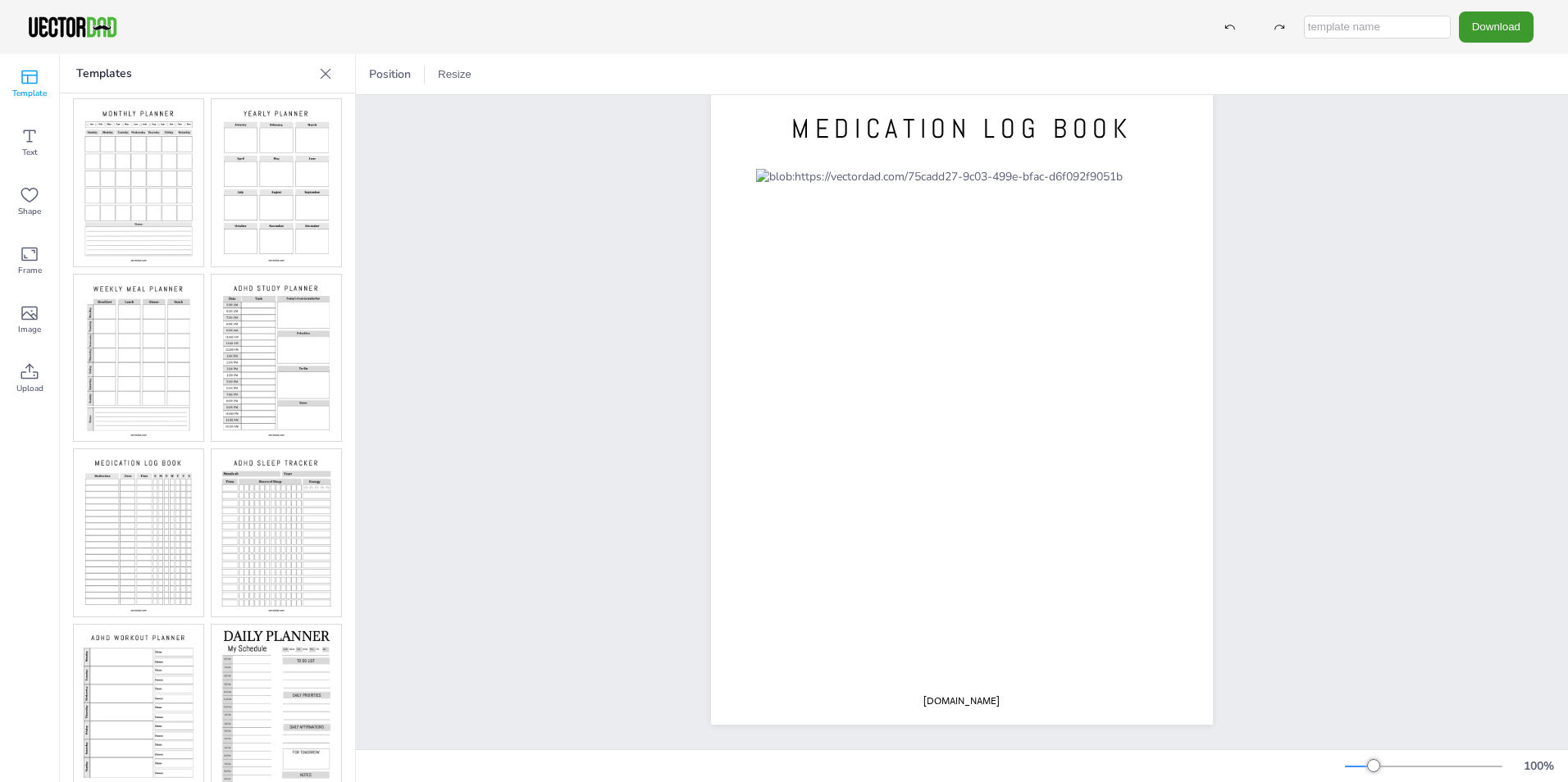
click at [249, 484] on img at bounding box center [277, 533] width 129 height 168
click at [233, 625] on img at bounding box center [277, 716] width 129 height 184
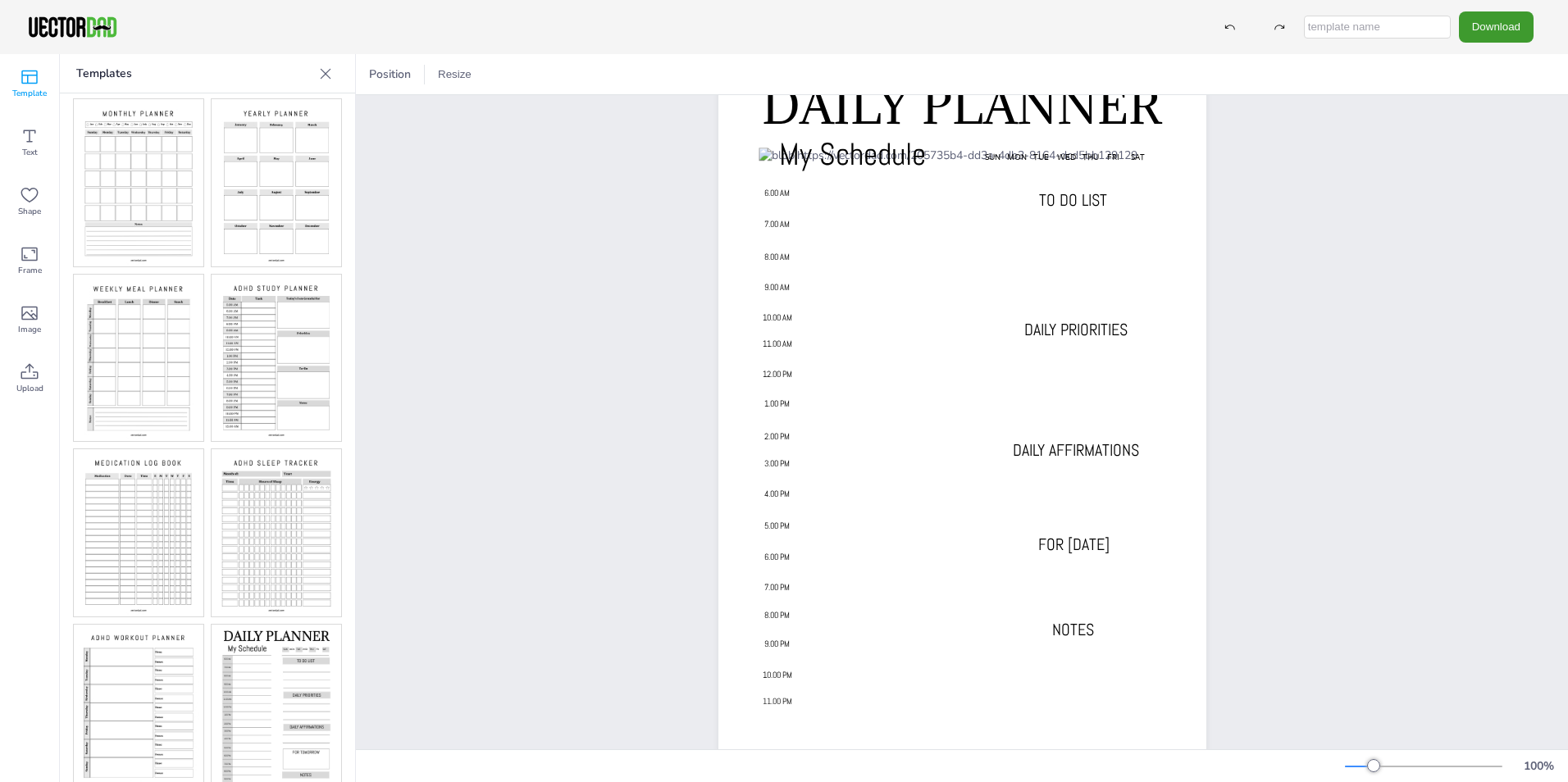
click at [161, 629] on img at bounding box center [138, 708] width 129 height 168
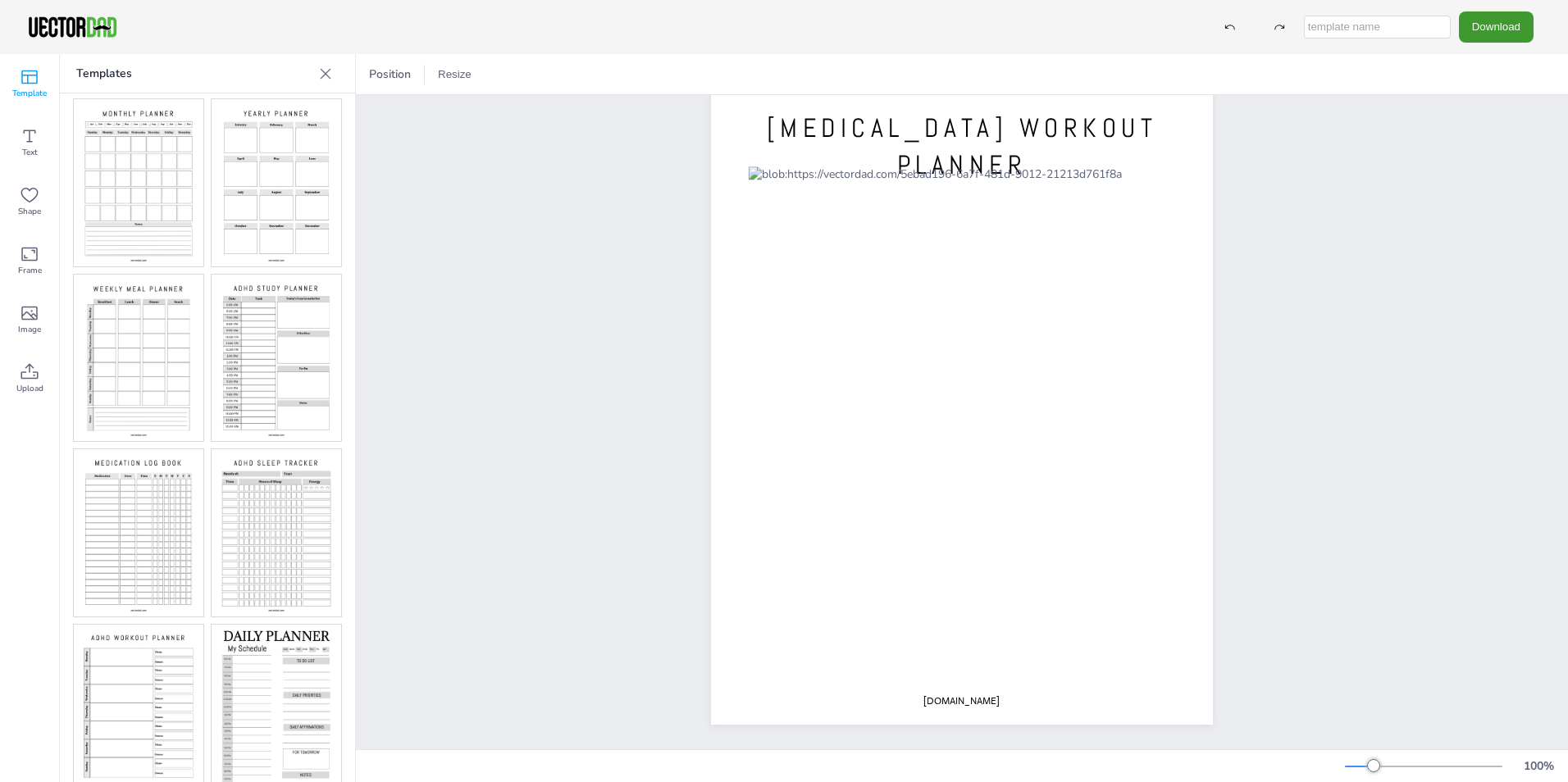
click at [234, 528] on img at bounding box center [277, 533] width 129 height 168
click at [136, 645] on img at bounding box center [138, 708] width 129 height 168
click at [30, 263] on icon at bounding box center [29, 254] width 20 height 20
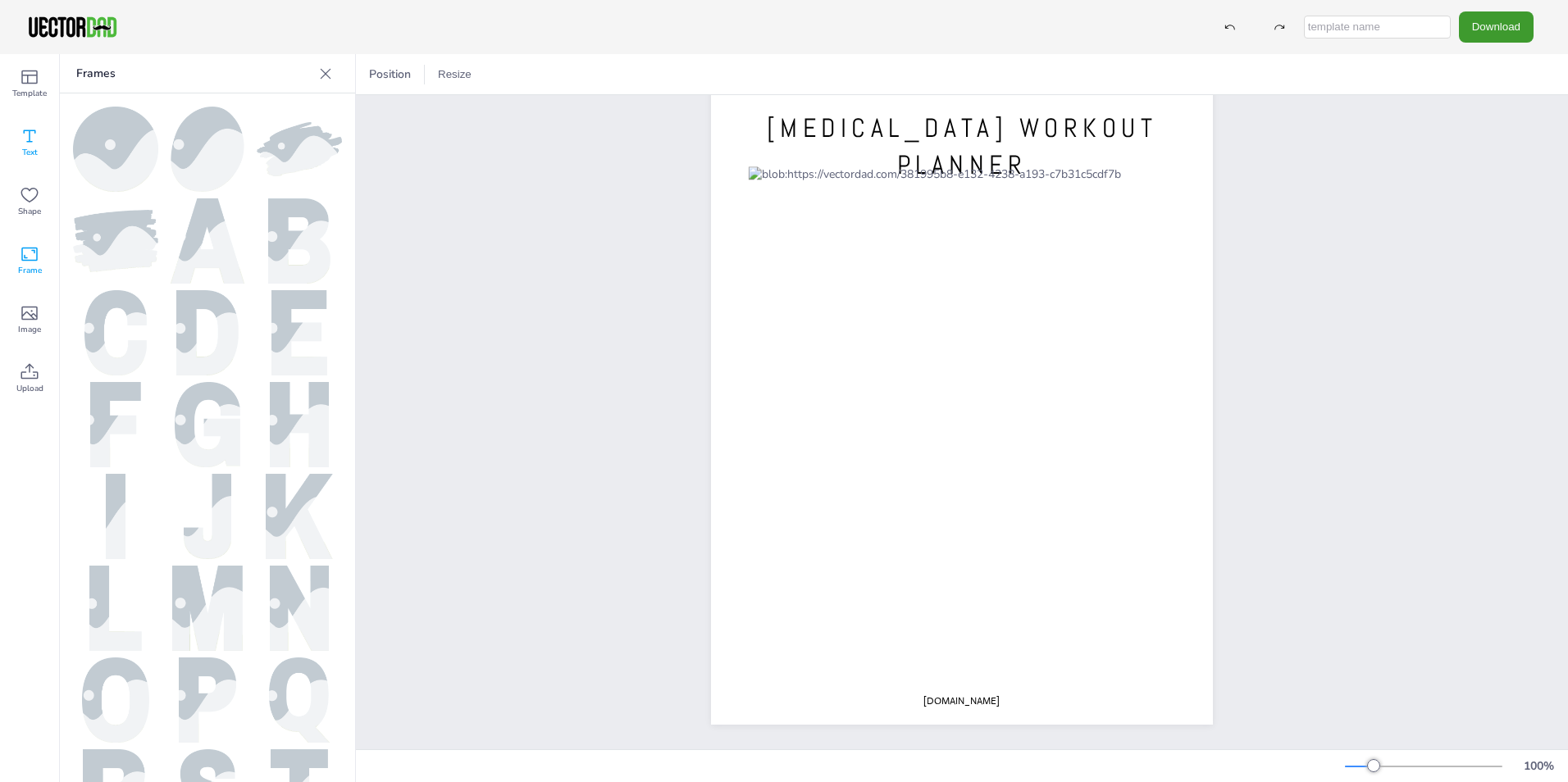
click at [28, 145] on icon at bounding box center [29, 136] width 20 height 20
